Goal: Information Seeking & Learning: Learn about a topic

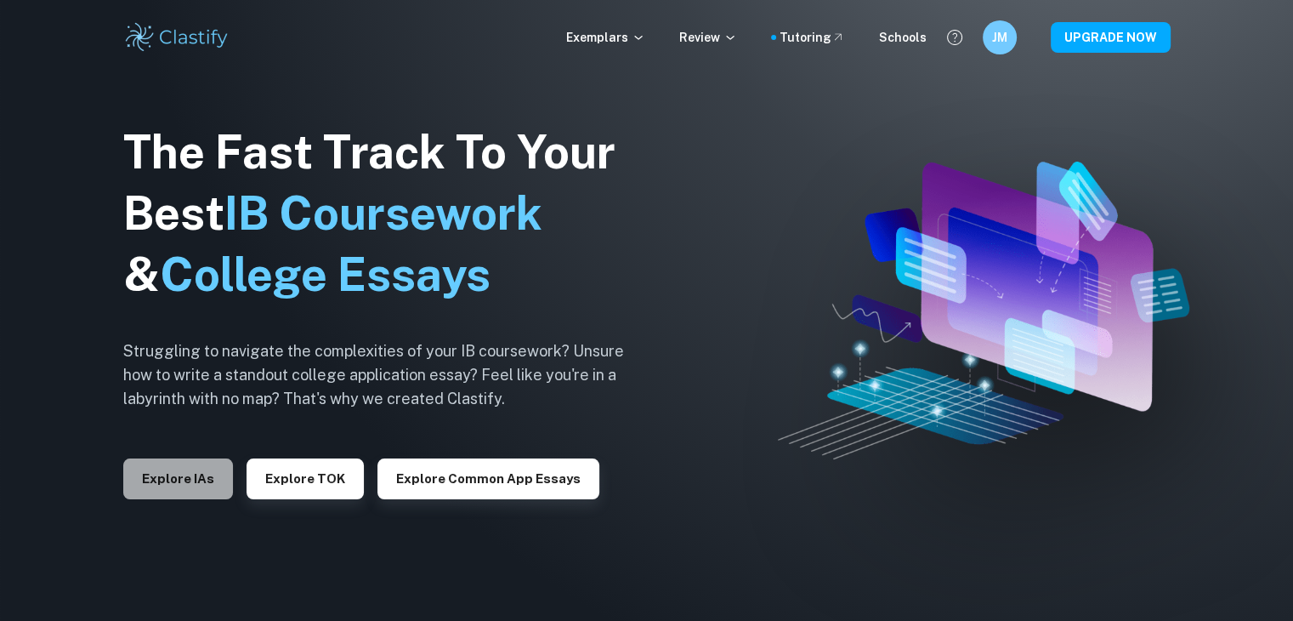
click at [201, 487] on button "Explore IAs" at bounding box center [178, 478] width 110 height 41
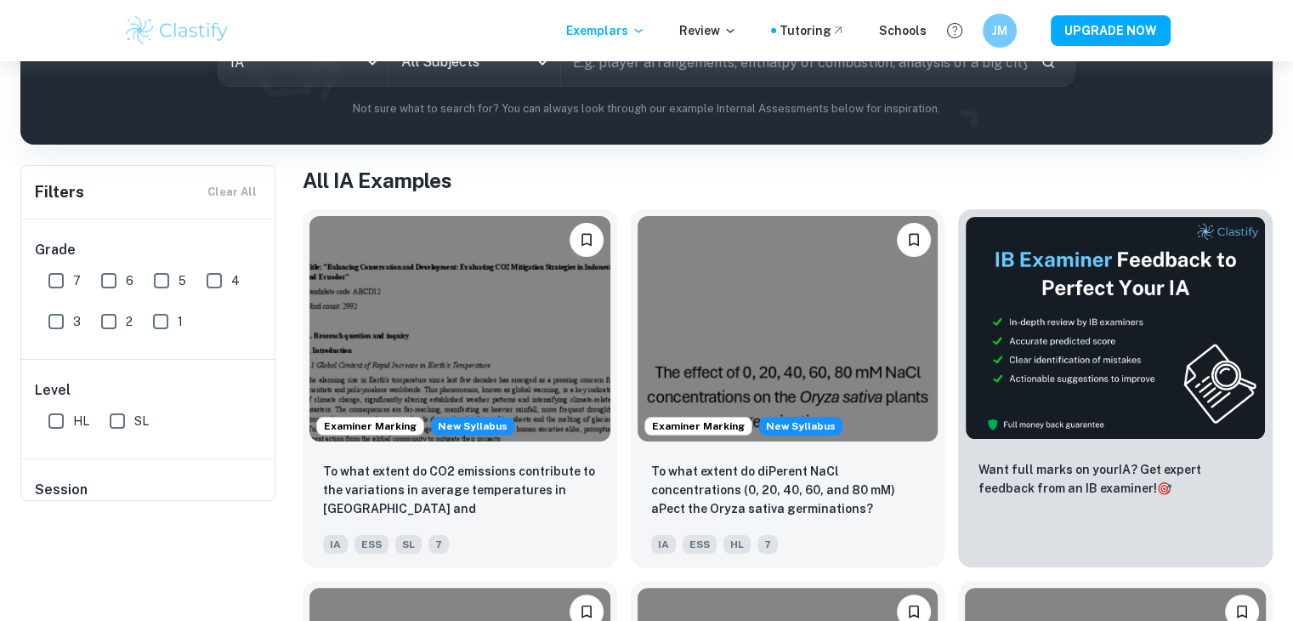
scroll to position [97, 0]
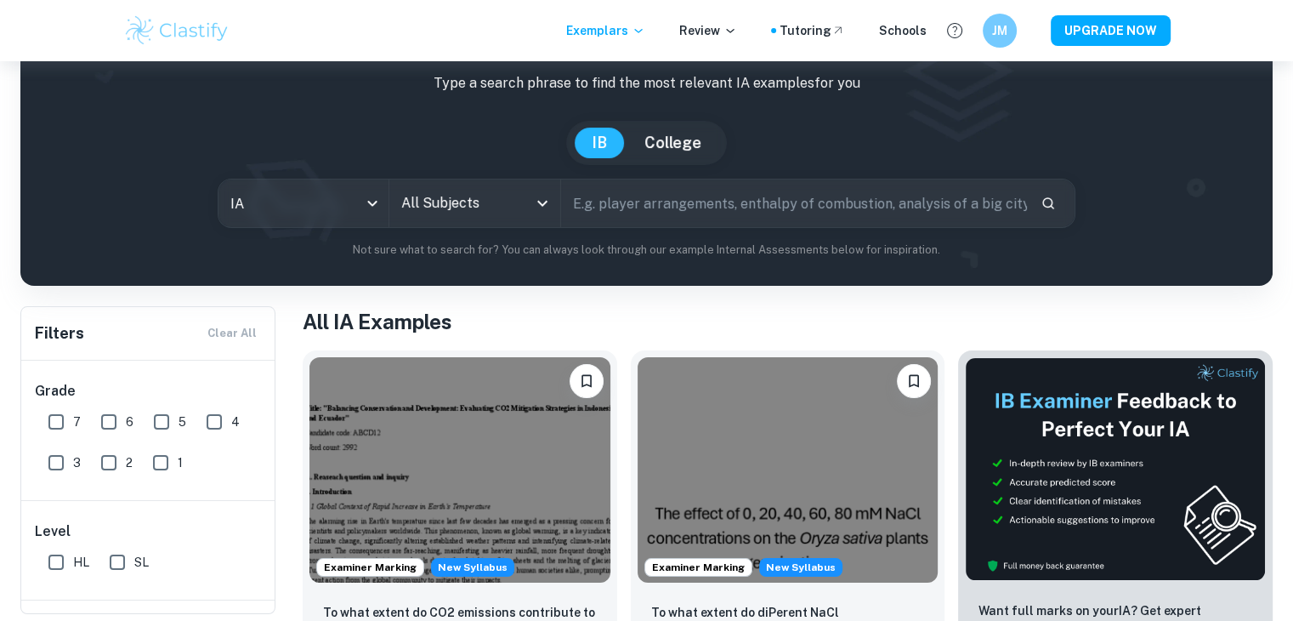
click at [675, 218] on input "text" at bounding box center [794, 203] width 466 height 48
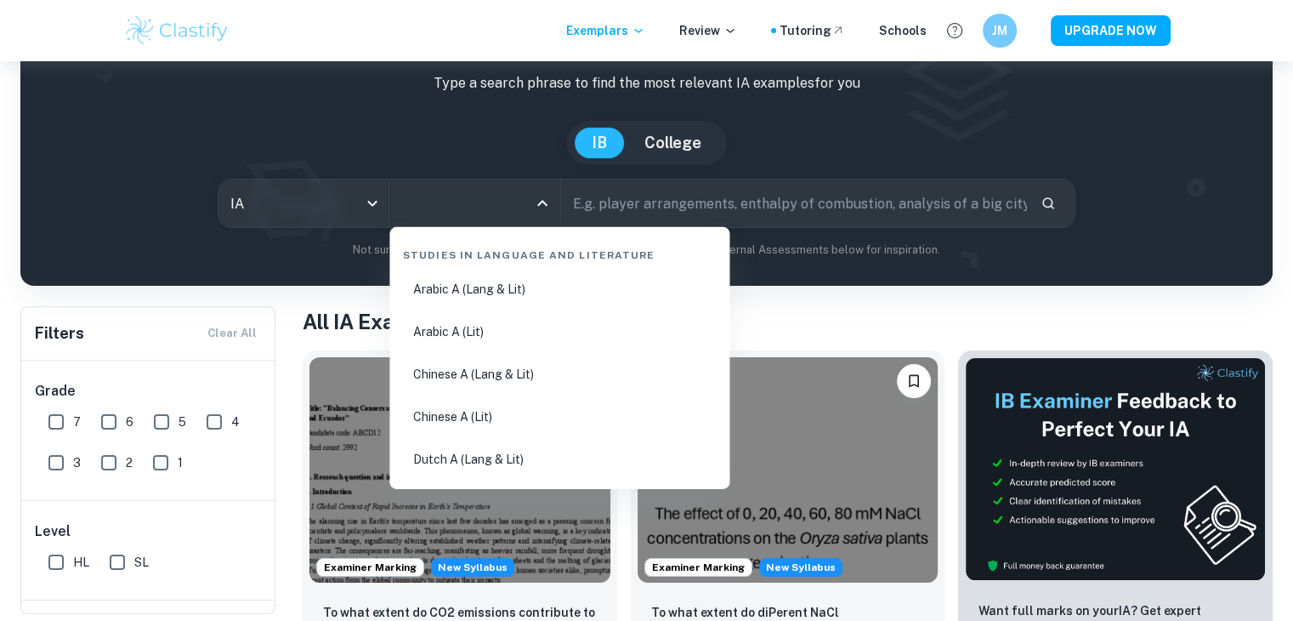
click at [473, 201] on input "All Subjects" at bounding box center [461, 203] width 129 height 32
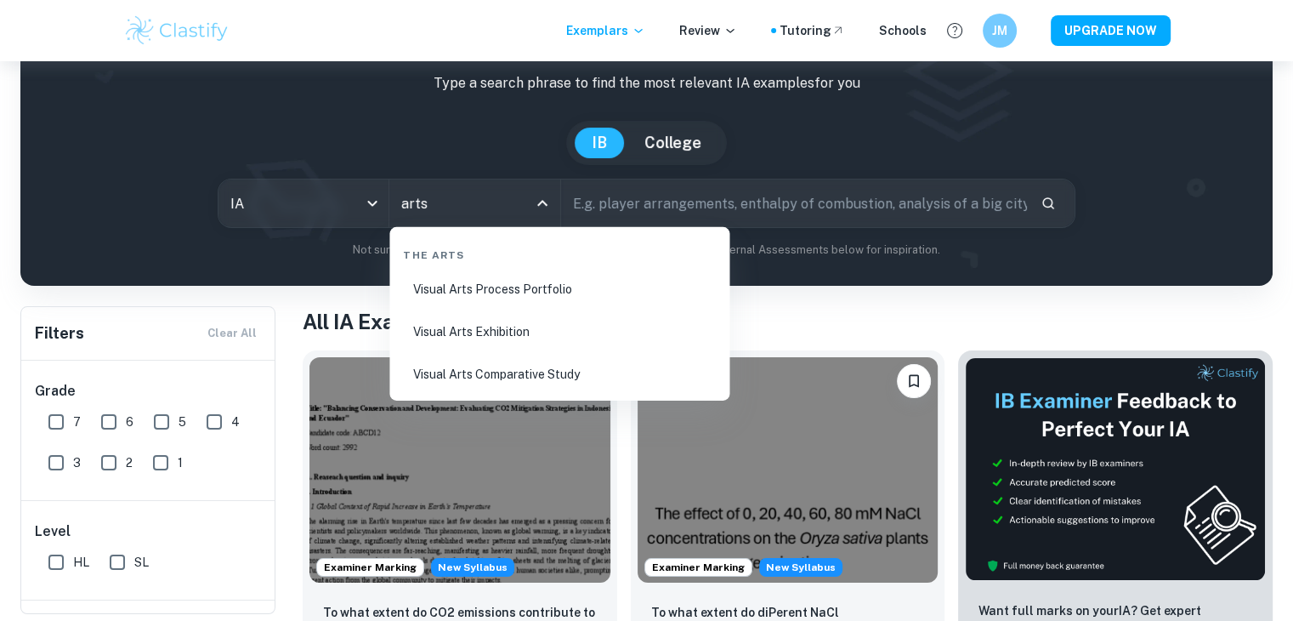
click at [517, 290] on li "Visual Arts Process Portfolio" at bounding box center [559, 288] width 326 height 39
type input "Visual Arts Process Portfolio"
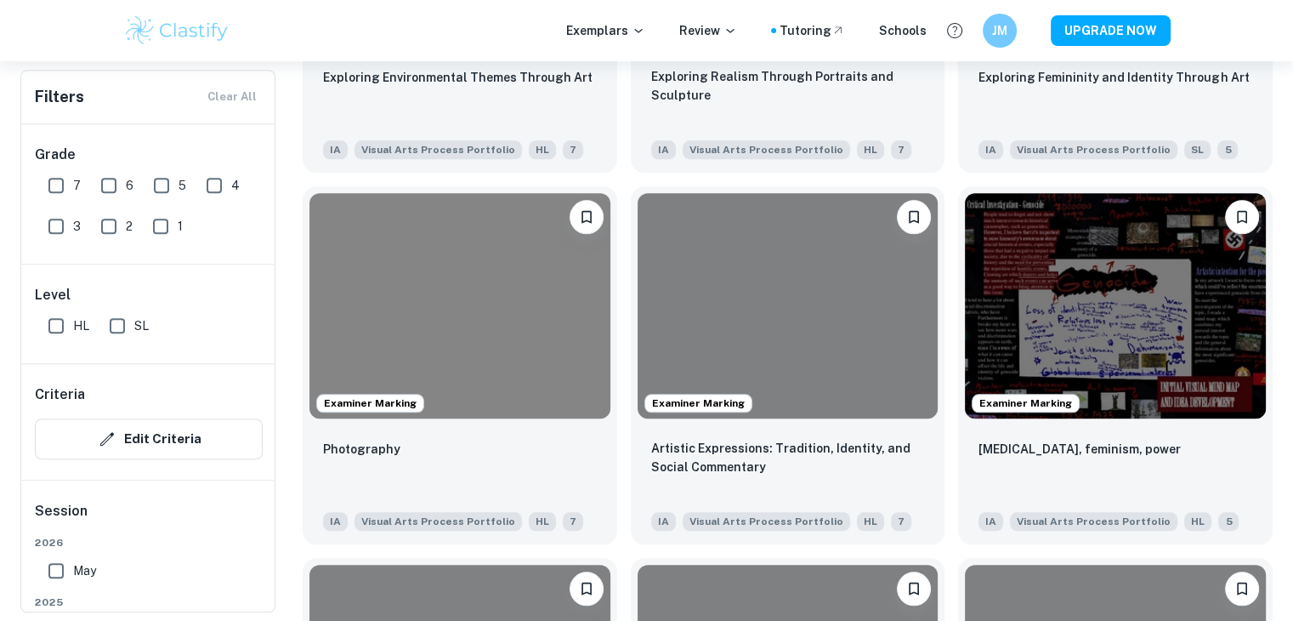
scroll to position [1748, 0]
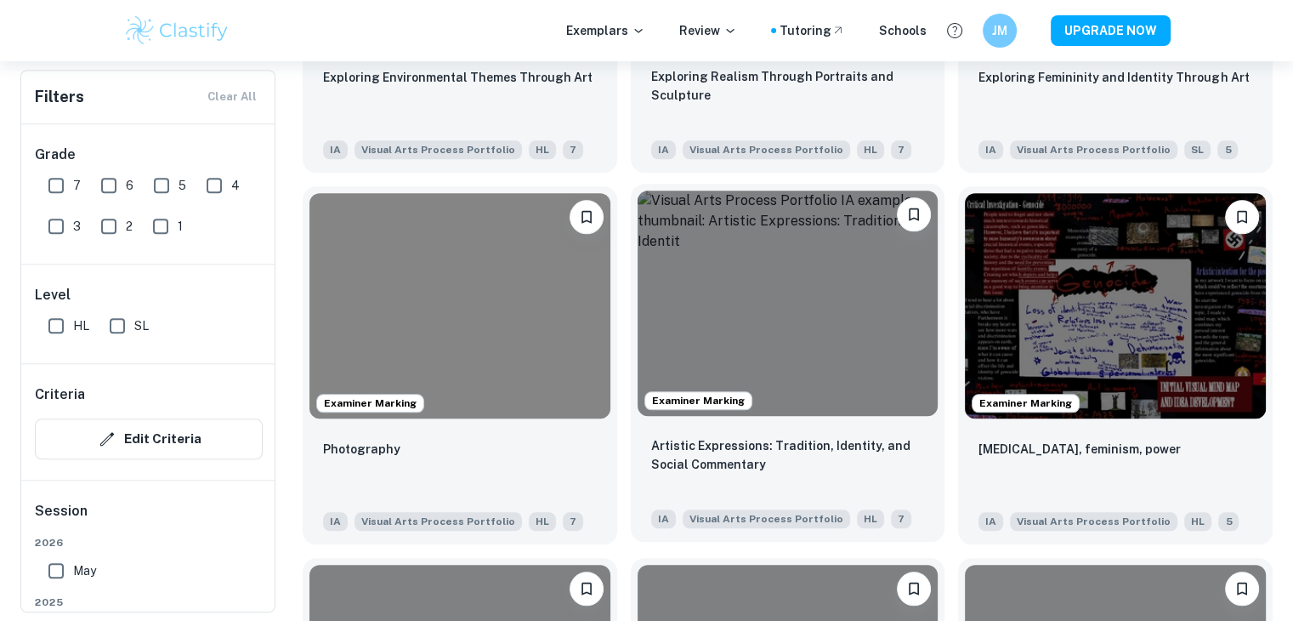
click at [826, 277] on img at bounding box center [788, 302] width 301 height 225
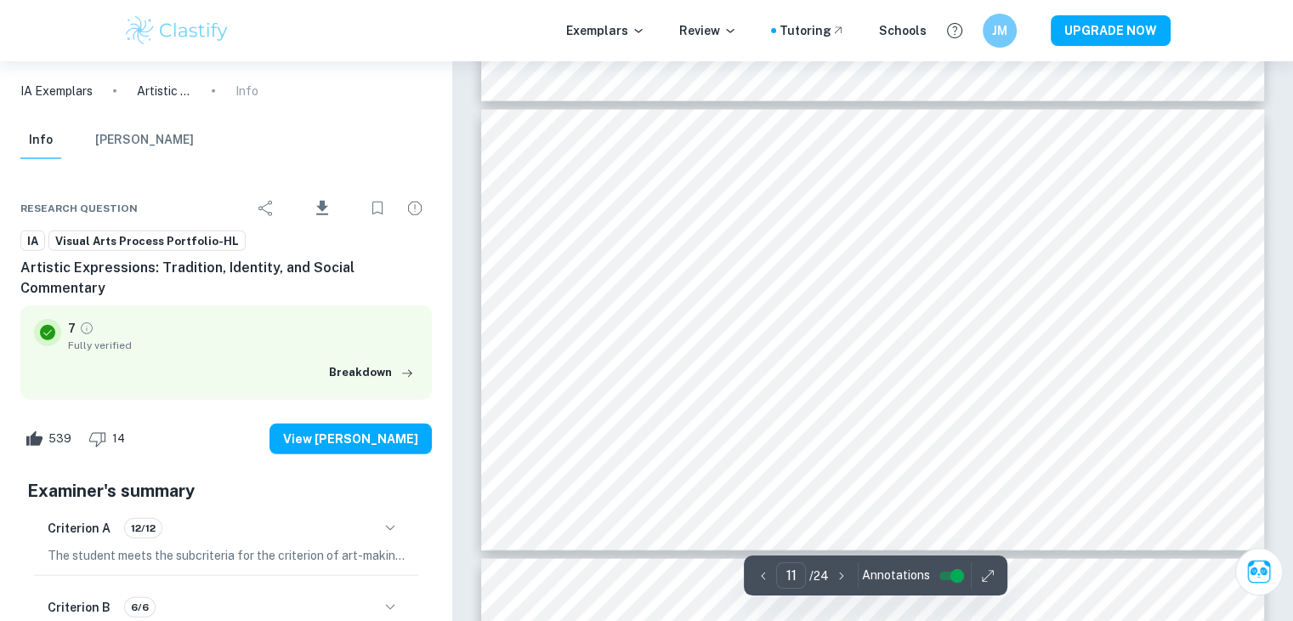
scroll to position [4836, 0]
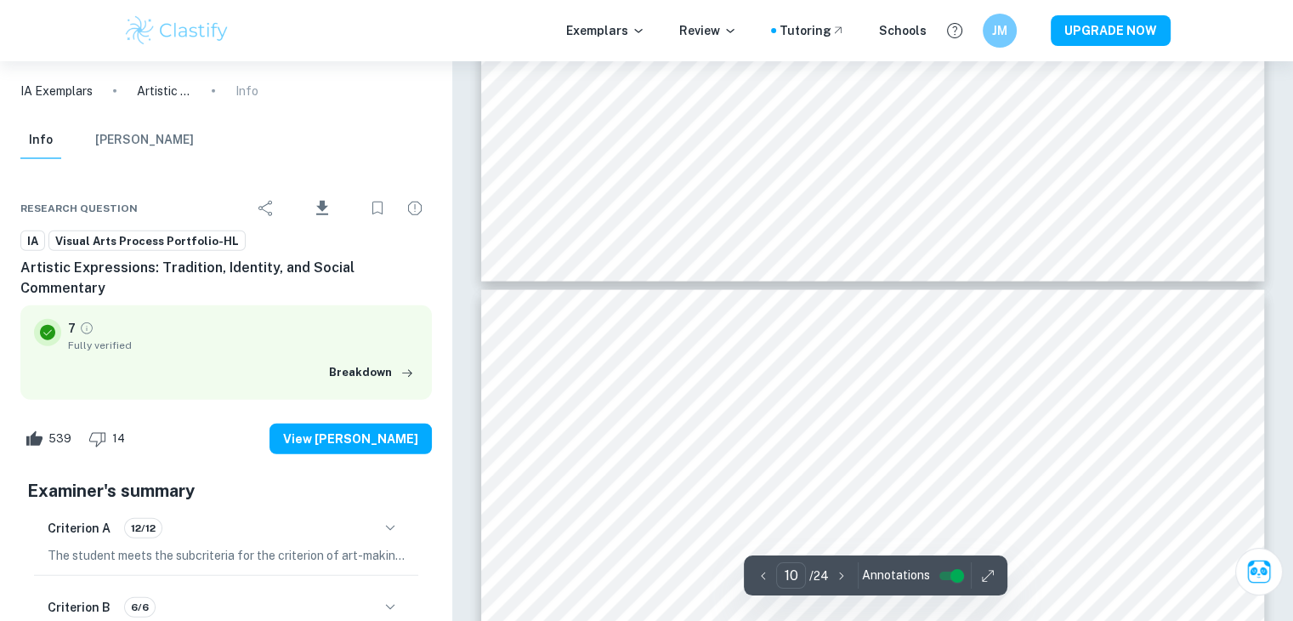
type input "9"
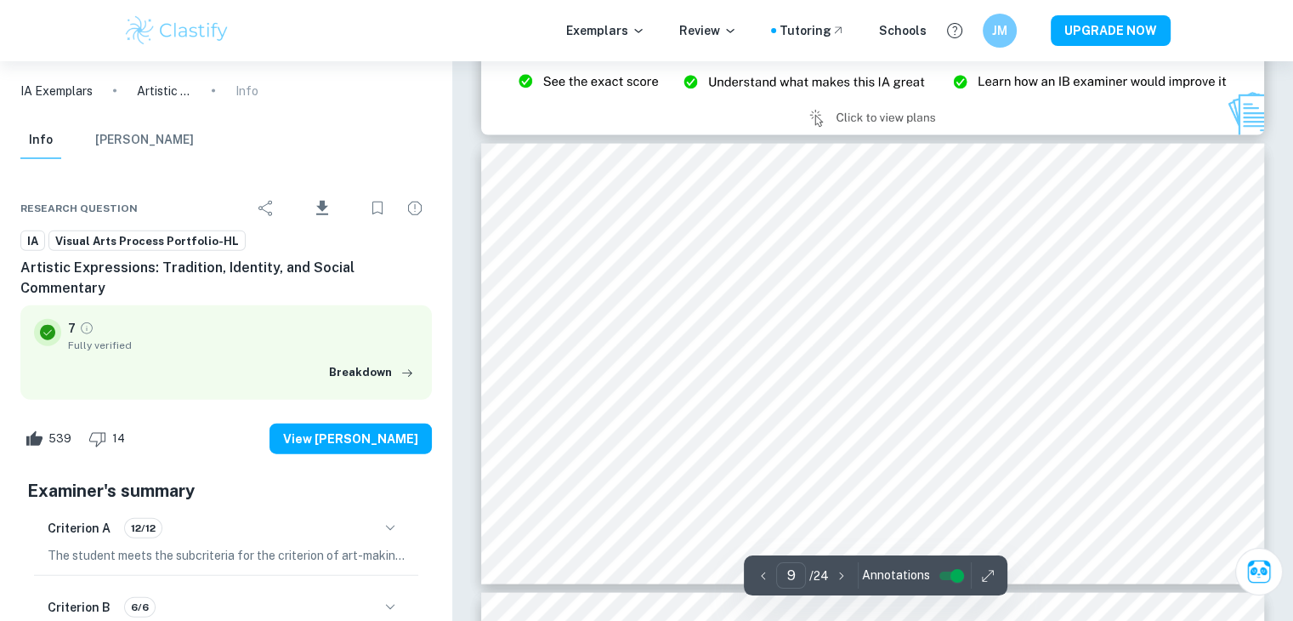
scroll to position [3902, 0]
